Goal: Check status

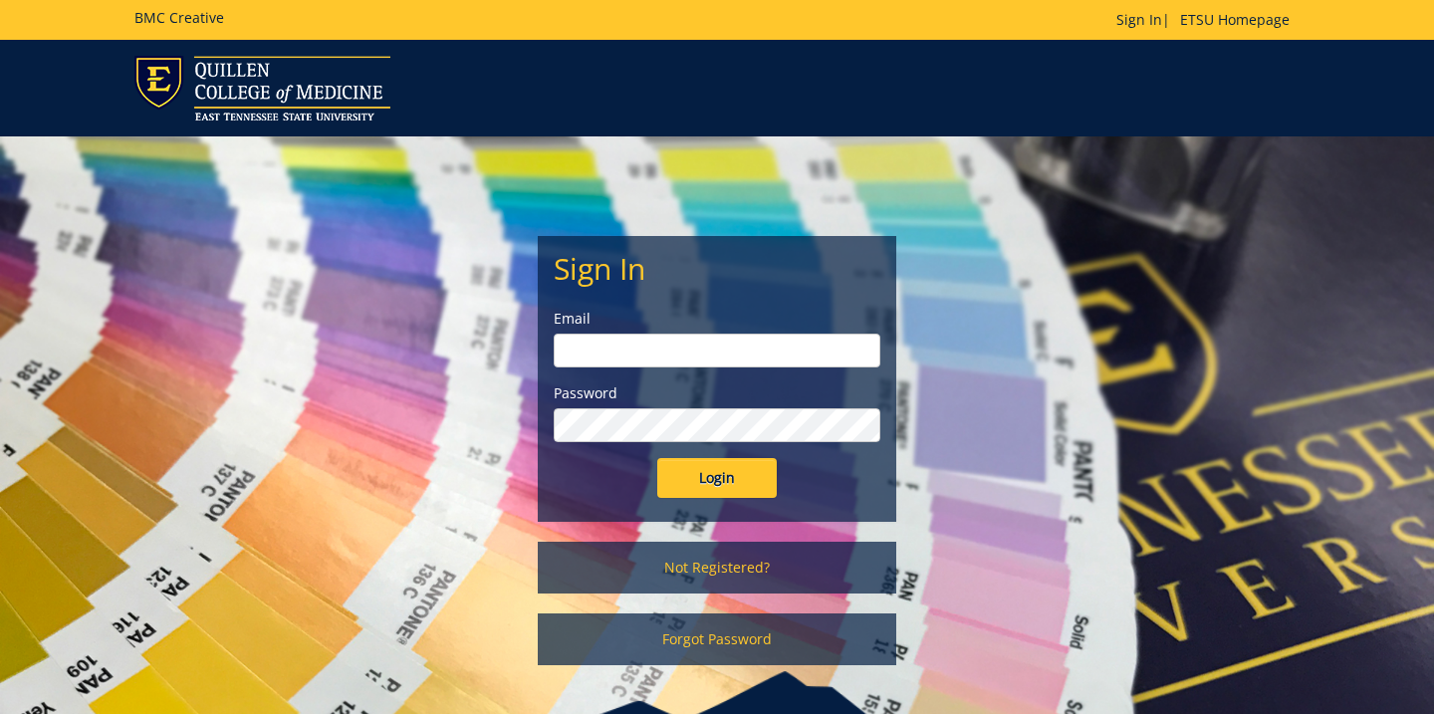
type input "[EMAIL_ADDRESS][DOMAIN_NAME]"
click at [706, 474] on input "Login" at bounding box center [716, 478] width 119 height 40
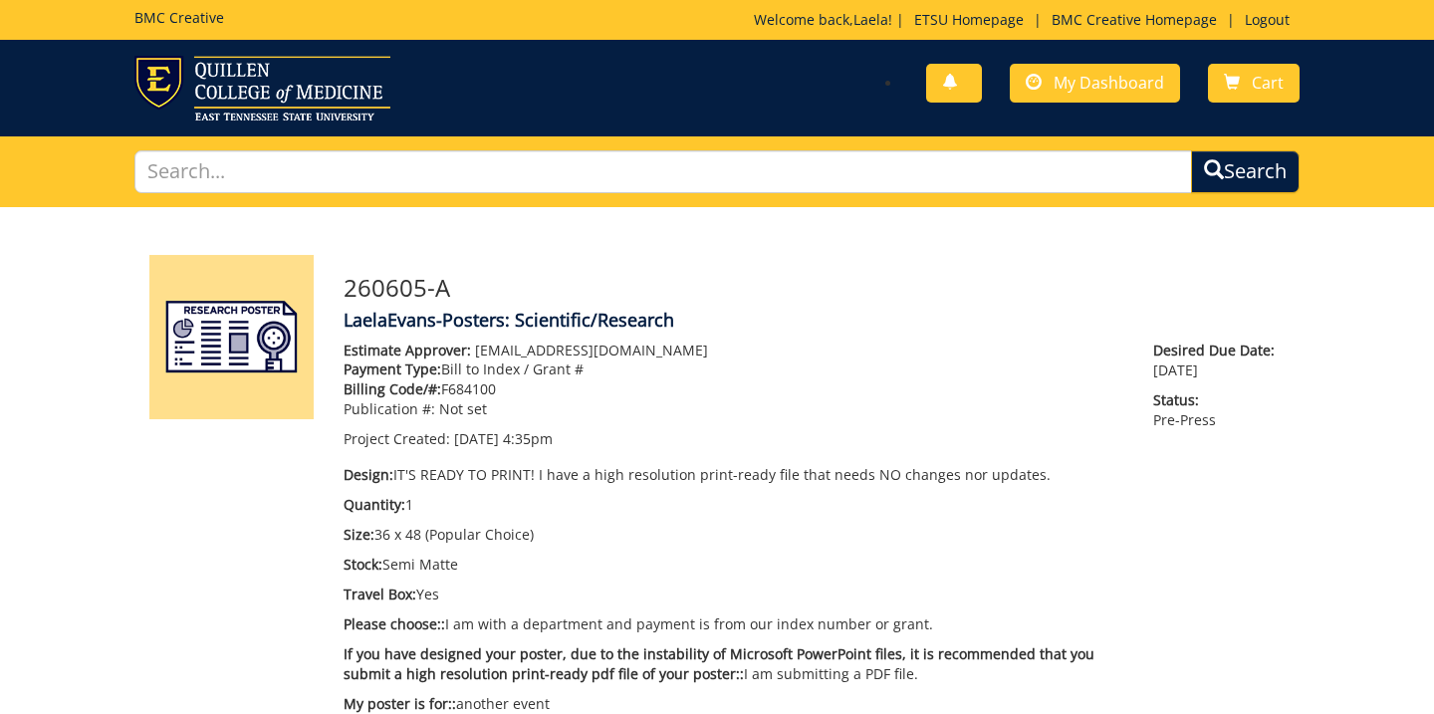
click at [832, 521] on div "Estimate Approver: [EMAIL_ADDRESS][DOMAIN_NAME] Payment Type: Bill to Index / G…" at bounding box center [734, 532] width 810 height 383
click at [1098, 363] on p "Payment Type: Bill to Index / Grant #" at bounding box center [734, 369] width 780 height 20
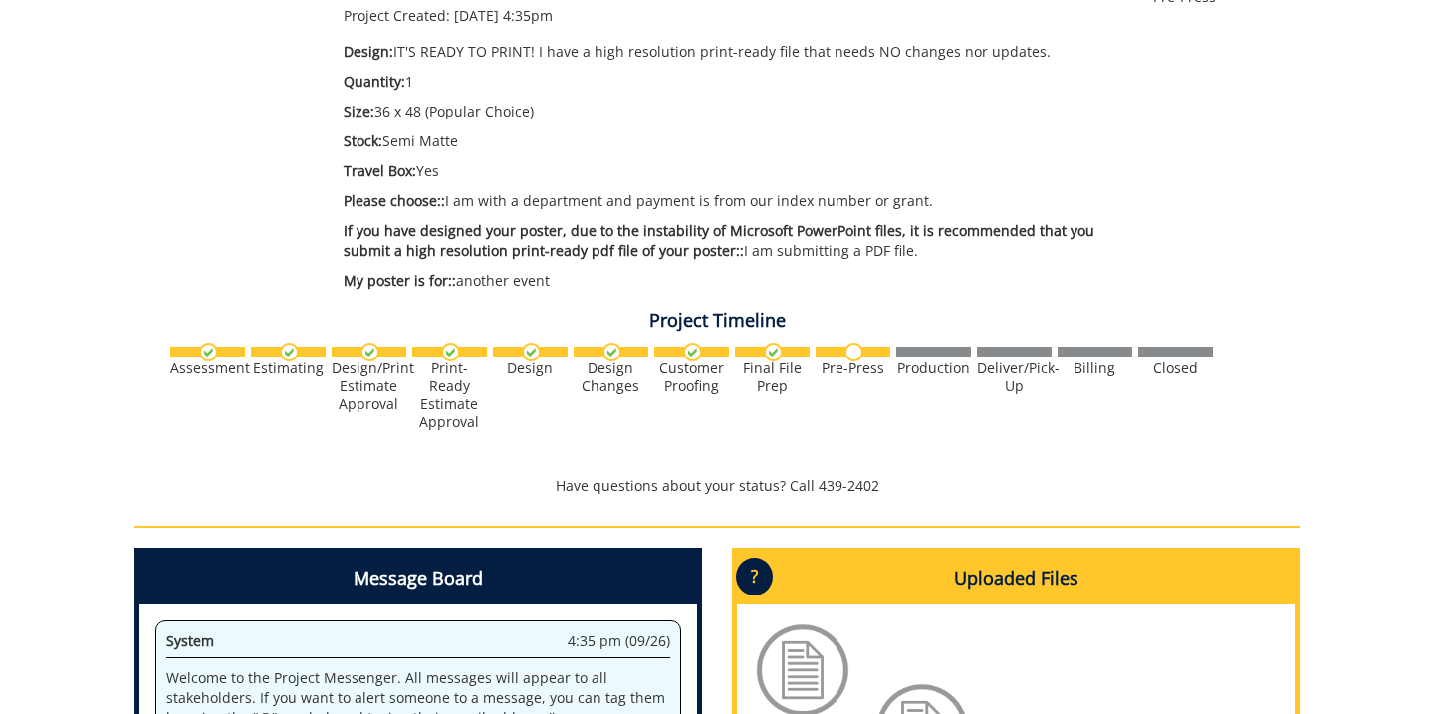
scroll to position [444, 0]
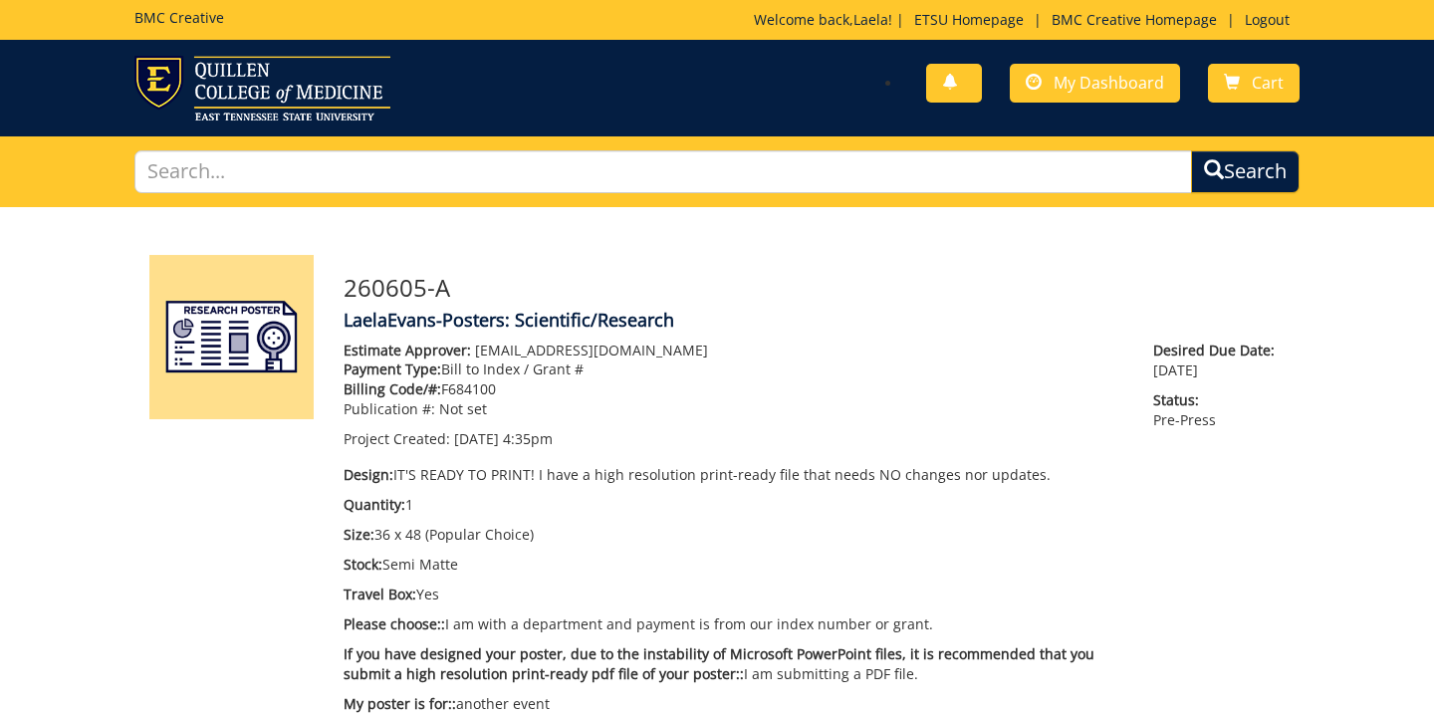
scroll to position [444, 0]
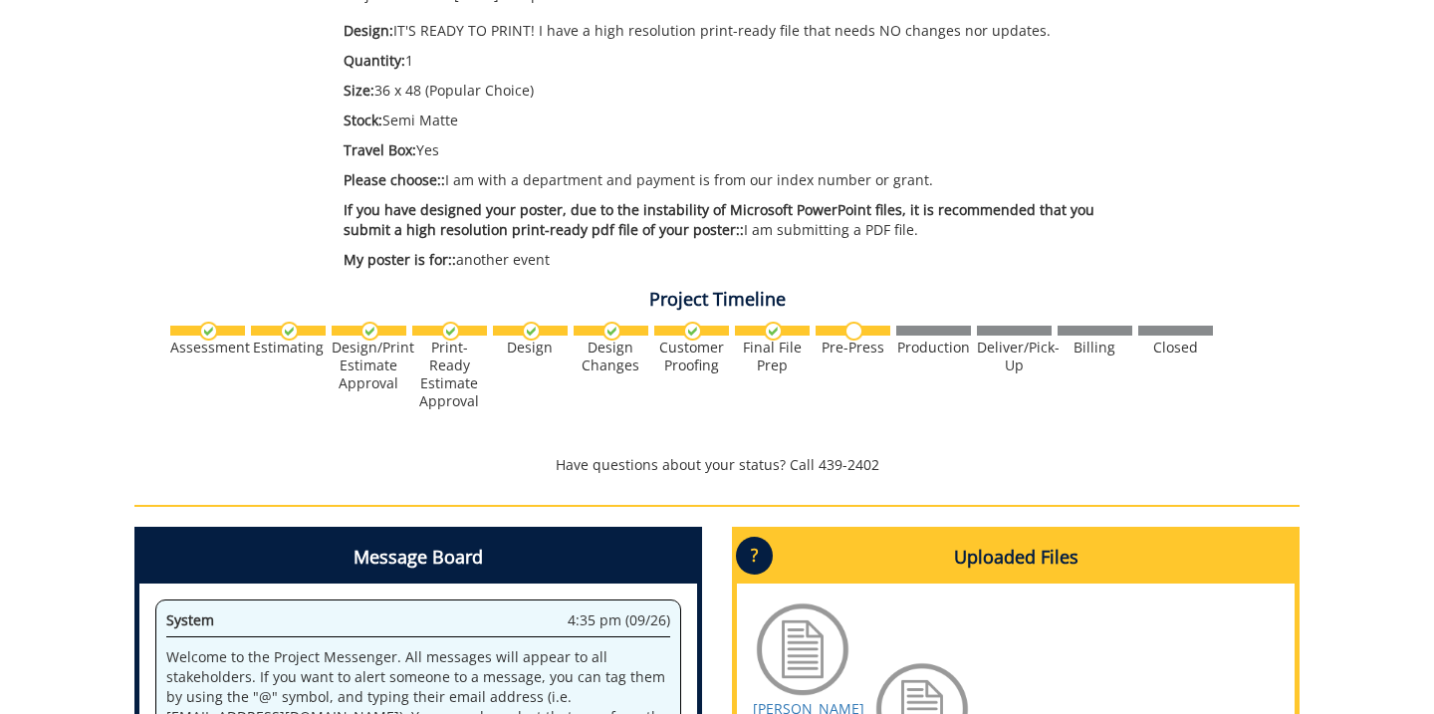
click at [1122, 301] on h4 "Project Timeline" at bounding box center [716, 300] width 1165 height 20
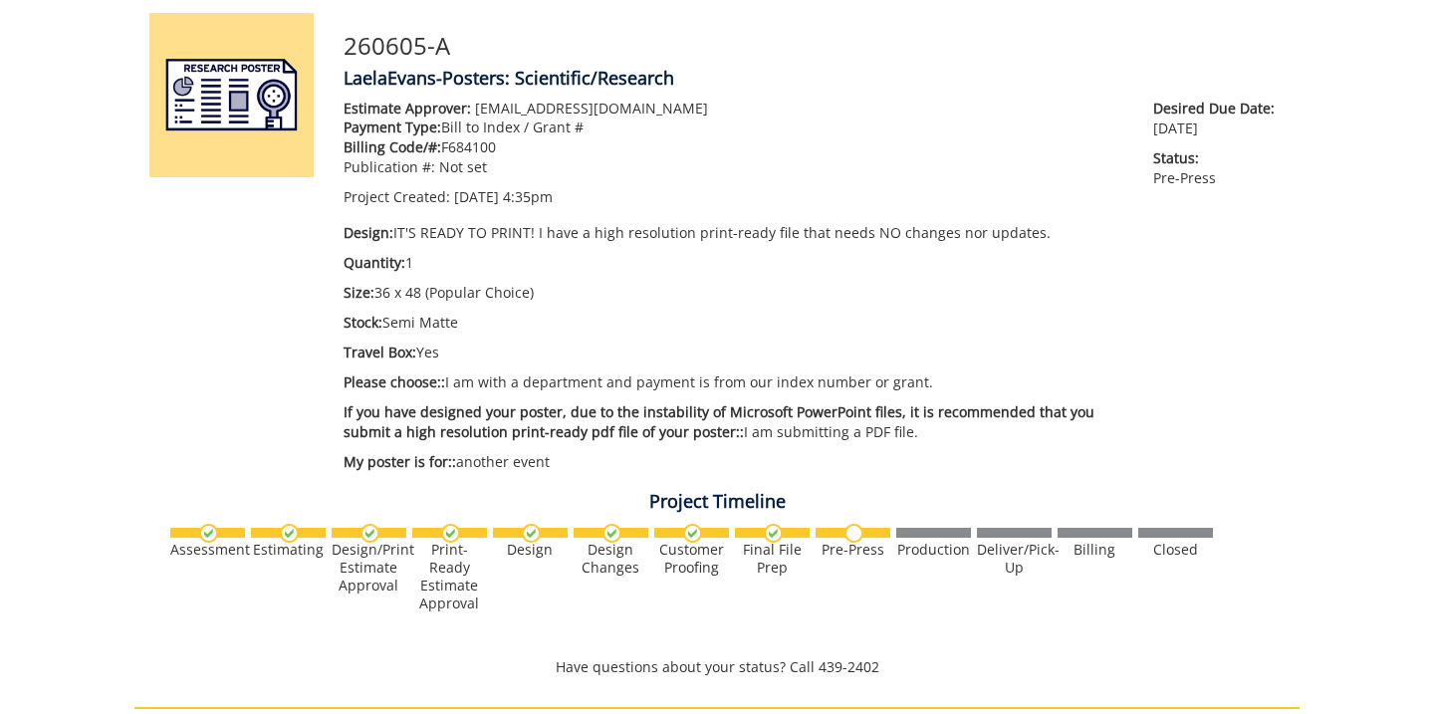
scroll to position [233, 0]
